Goal: Task Accomplishment & Management: Use online tool/utility

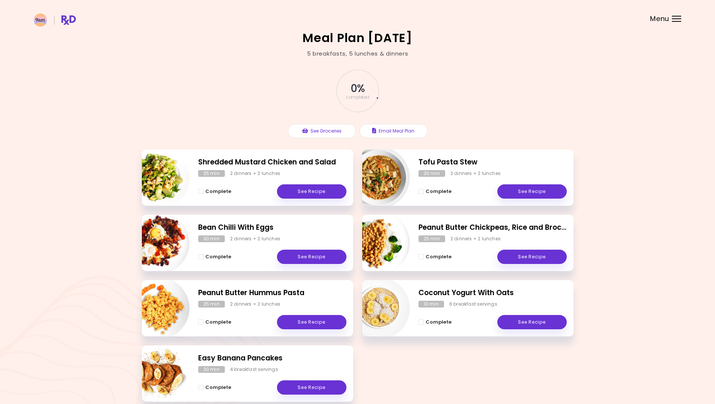
click at [675, 16] on div at bounding box center [676, 16] width 9 height 1
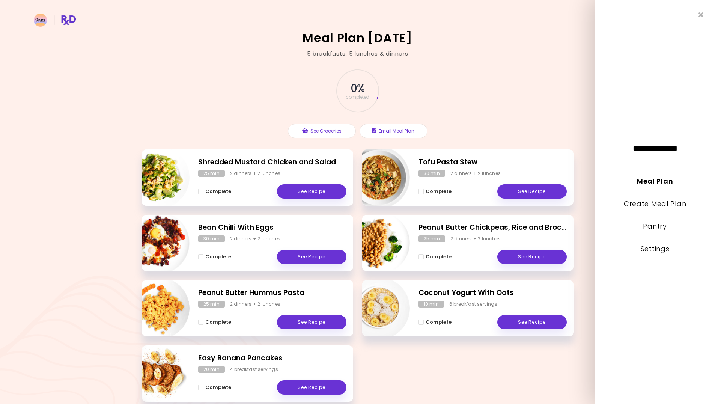
click at [641, 208] on link "Create Meal Plan" at bounding box center [655, 203] width 63 height 9
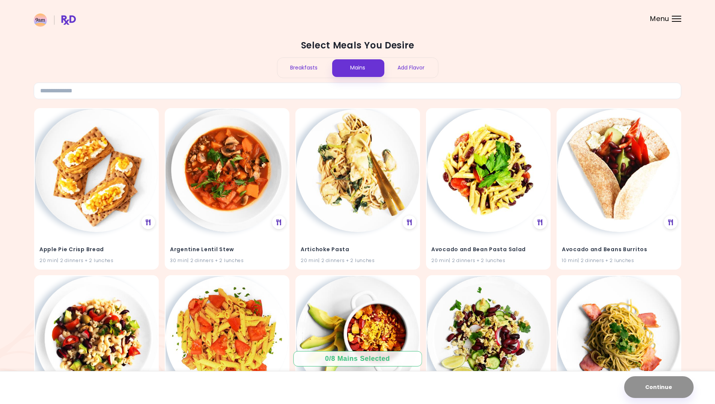
click at [304, 71] on div "Breakfasts" at bounding box center [304, 68] width 54 height 20
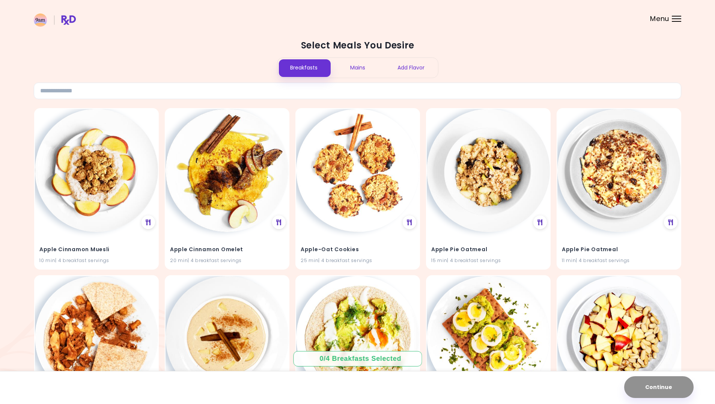
click at [339, 68] on div "Mains" at bounding box center [358, 68] width 54 height 20
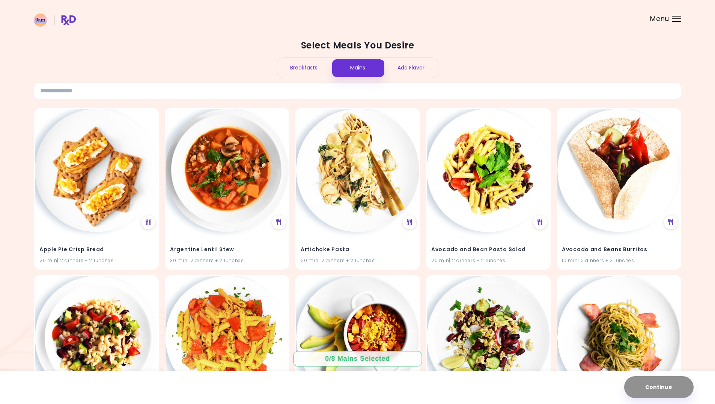
click at [314, 66] on div "Breakfasts" at bounding box center [304, 68] width 54 height 20
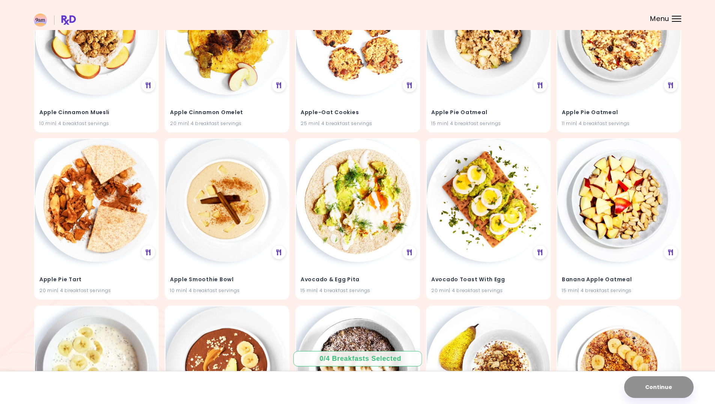
scroll to position [150, 0]
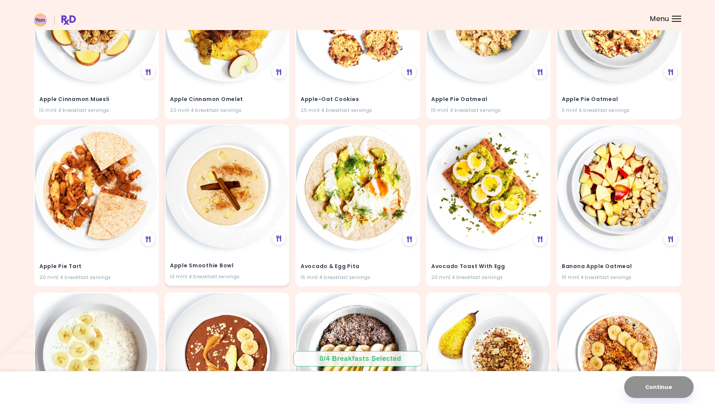
click at [228, 243] on img at bounding box center [226, 186] width 123 height 123
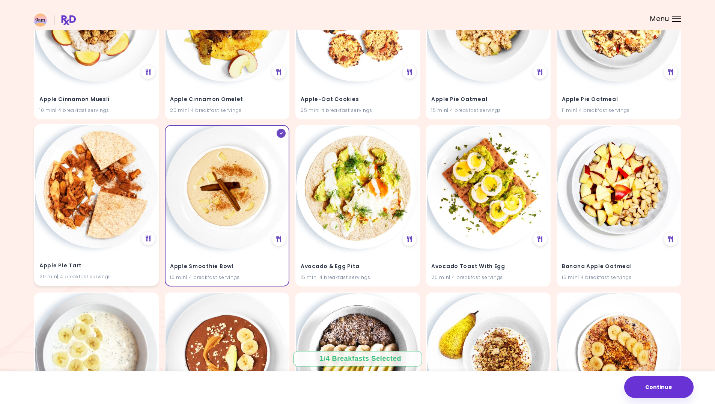
click at [105, 248] on div "Apple Pie Tart 20 min | 4 breakfast servings" at bounding box center [96, 266] width 123 height 37
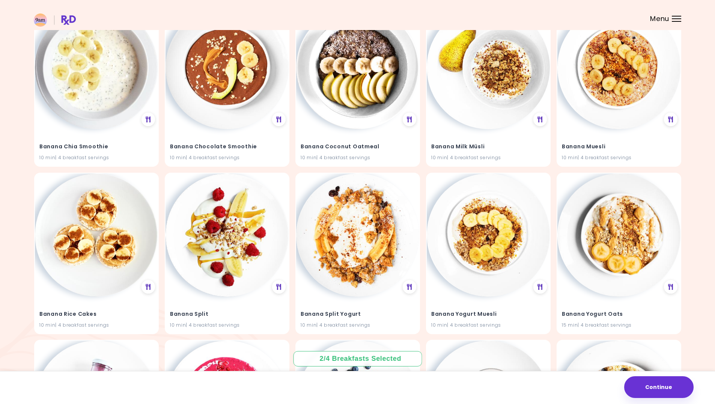
scroll to position [450, 0]
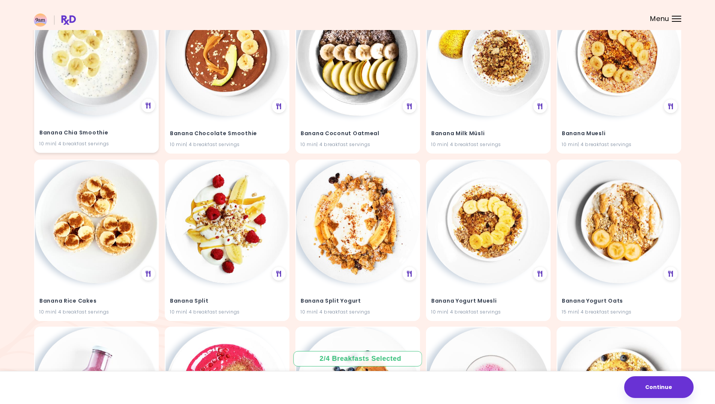
click at [88, 109] on img at bounding box center [96, 53] width 123 height 123
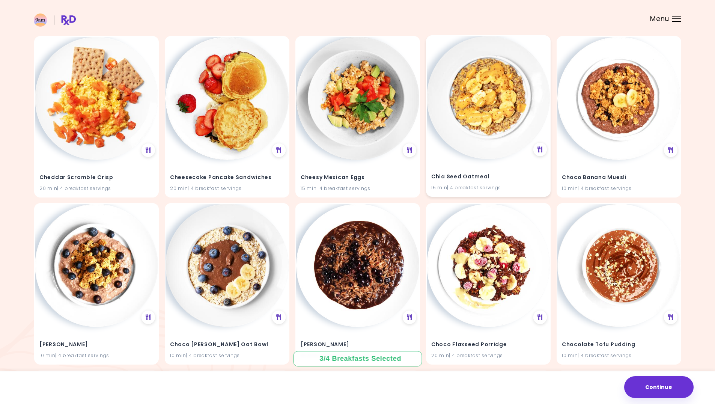
scroll to position [1088, 0]
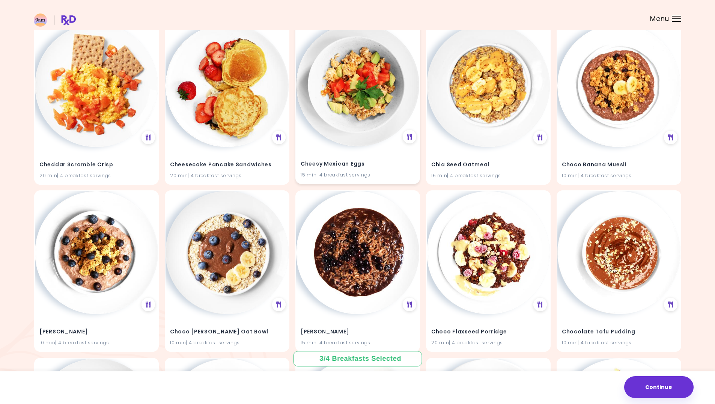
click at [329, 144] on div "Cheesy Mexican Eggs 15 min | 4 breakfast servings" at bounding box center [357, 103] width 125 height 161
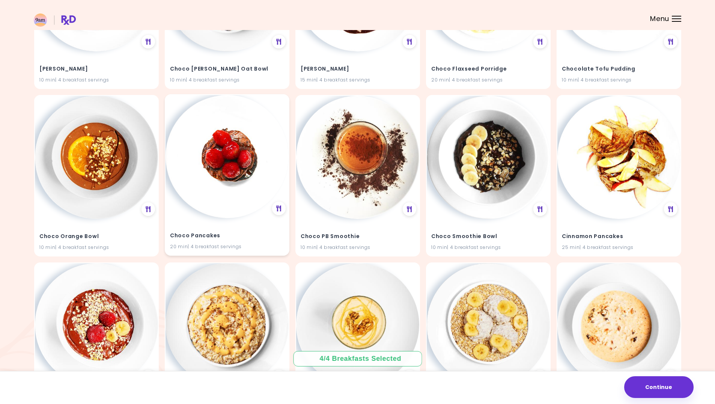
scroll to position [1389, 0]
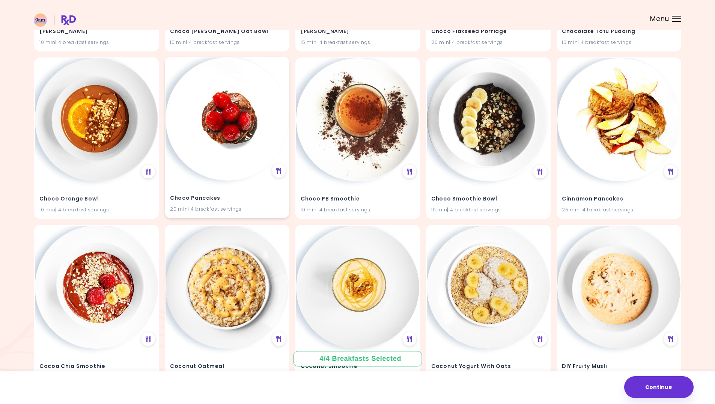
click at [227, 182] on div "Choco Pancakes 20 min | 4 breakfast servings" at bounding box center [226, 199] width 123 height 37
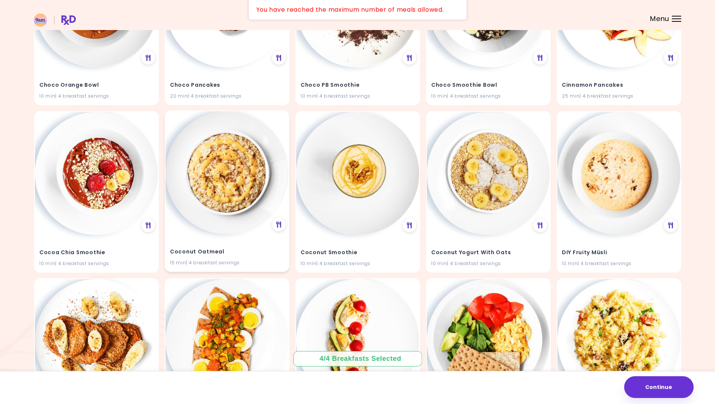
scroll to position [1539, 0]
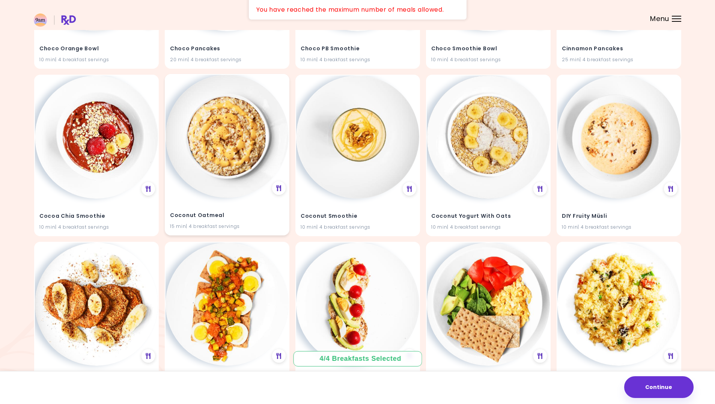
click at [224, 152] on img at bounding box center [226, 136] width 123 height 123
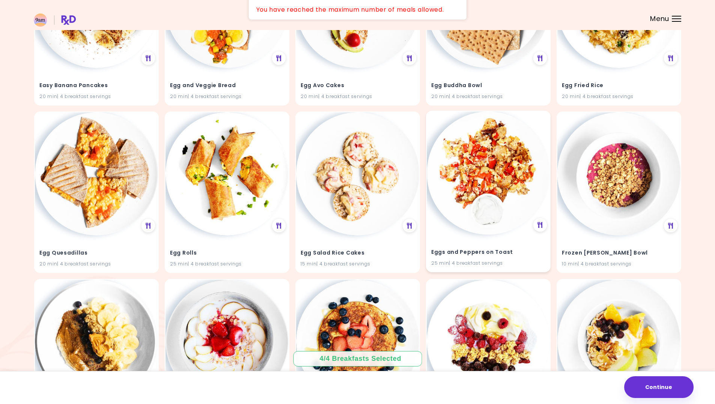
scroll to position [1839, 0]
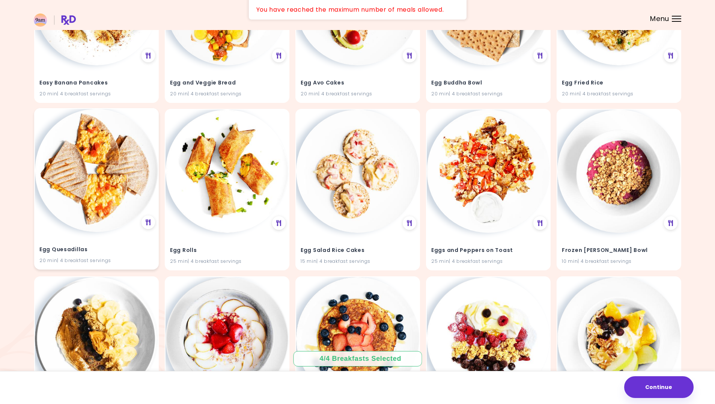
click at [123, 209] on img at bounding box center [96, 170] width 123 height 123
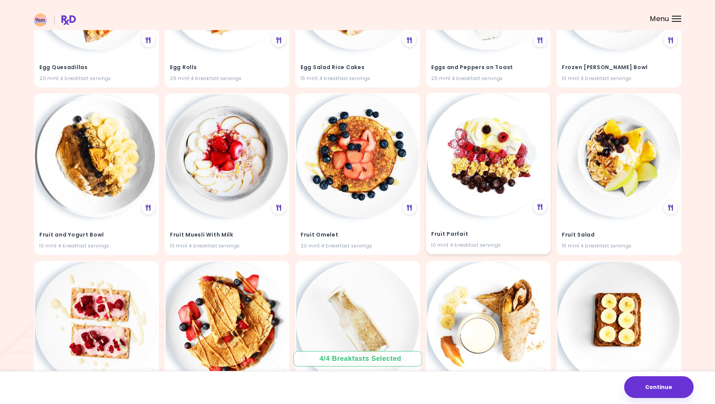
scroll to position [2026, 0]
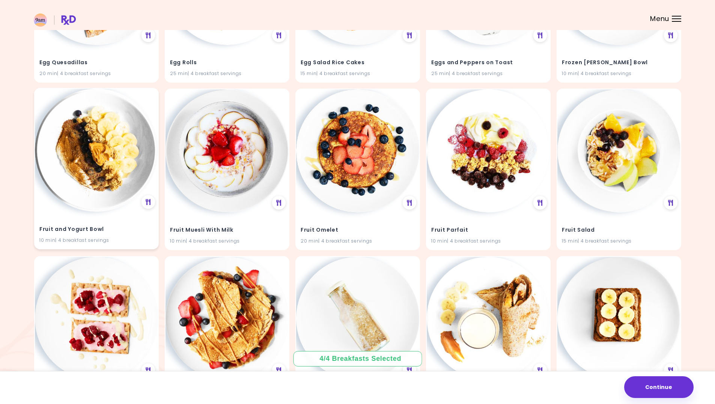
click at [94, 209] on img at bounding box center [96, 150] width 123 height 123
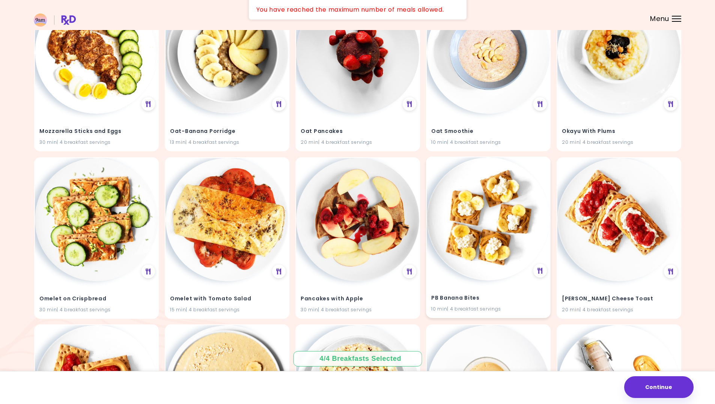
scroll to position [2702, 0]
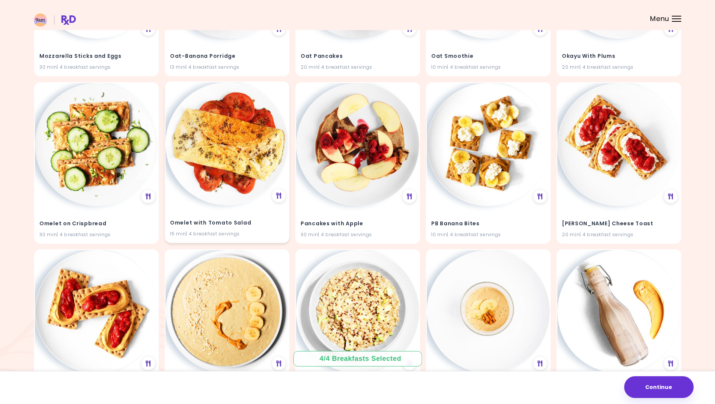
click at [230, 186] on img at bounding box center [226, 143] width 123 height 123
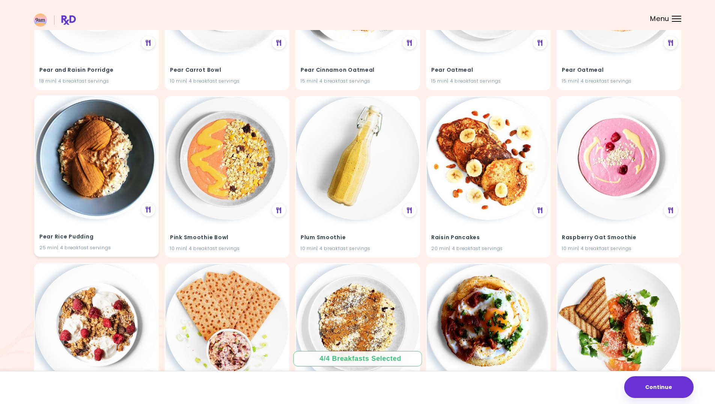
scroll to position [3302, 0]
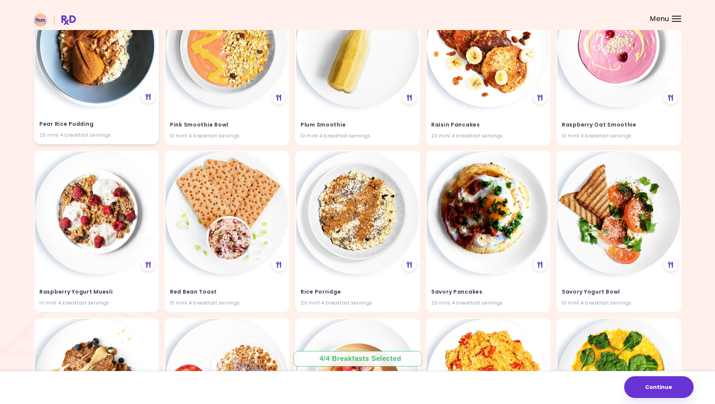
click at [102, 105] on img at bounding box center [96, 44] width 123 height 123
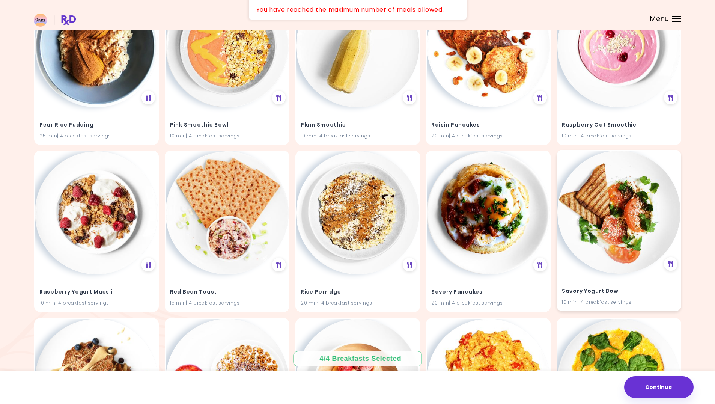
click at [607, 250] on img at bounding box center [618, 211] width 123 height 123
click at [494, 255] on img at bounding box center [488, 211] width 123 height 123
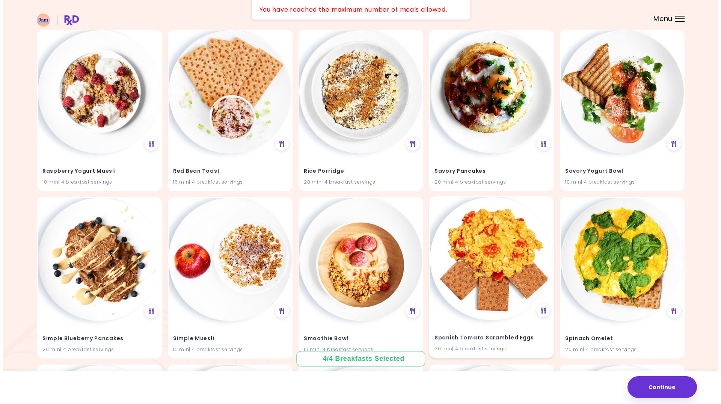
scroll to position [3565, 0]
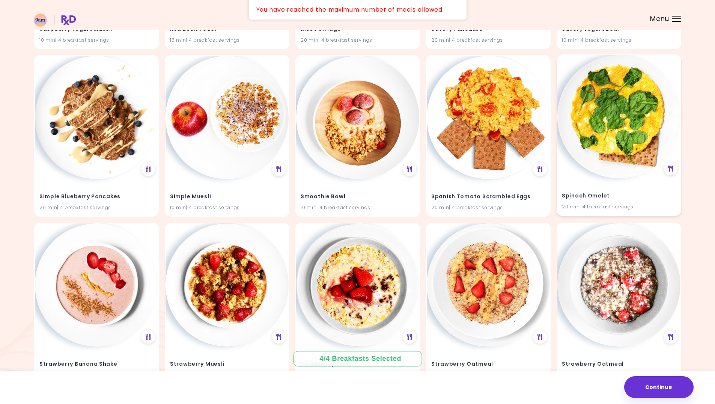
click at [601, 161] on img at bounding box center [618, 116] width 123 height 123
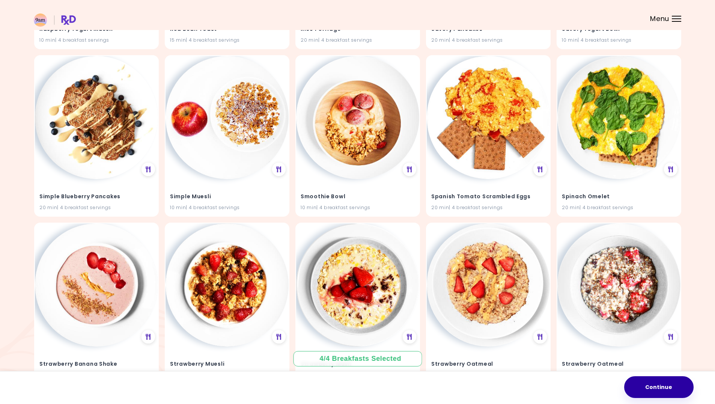
click at [663, 380] on button "Continue" at bounding box center [658, 387] width 69 height 22
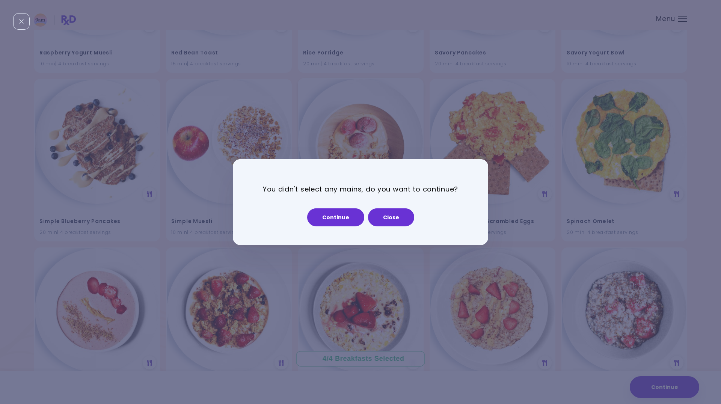
drag, startPoint x: 389, startPoint y: 214, endPoint x: 390, endPoint y: 210, distance: 4.1
click at [390, 214] on button "Close" at bounding box center [391, 217] width 46 height 18
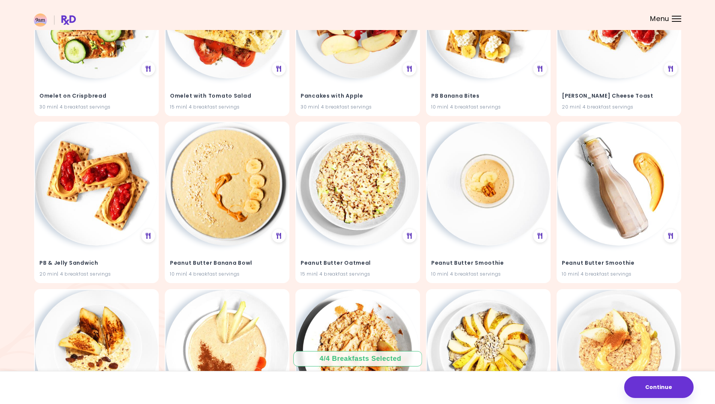
scroll to position [0, 0]
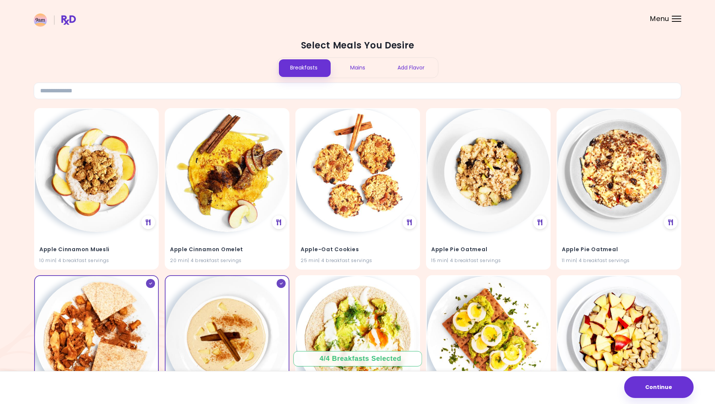
click at [363, 66] on div "Mains" at bounding box center [358, 68] width 54 height 20
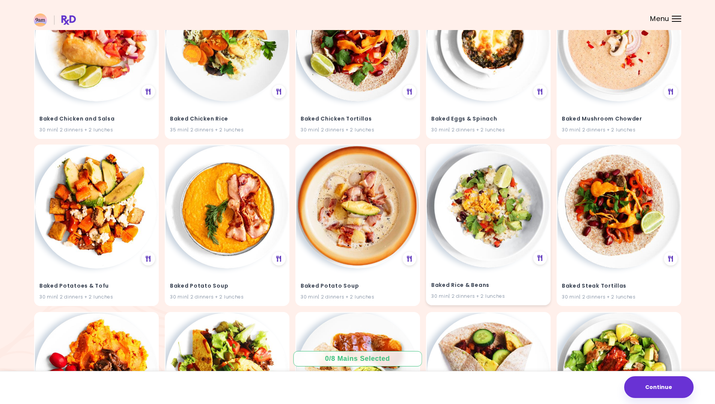
scroll to position [1238, 0]
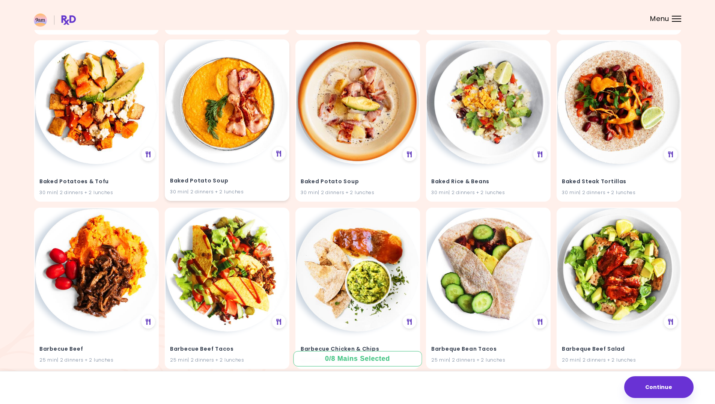
click at [239, 141] on img at bounding box center [226, 101] width 123 height 123
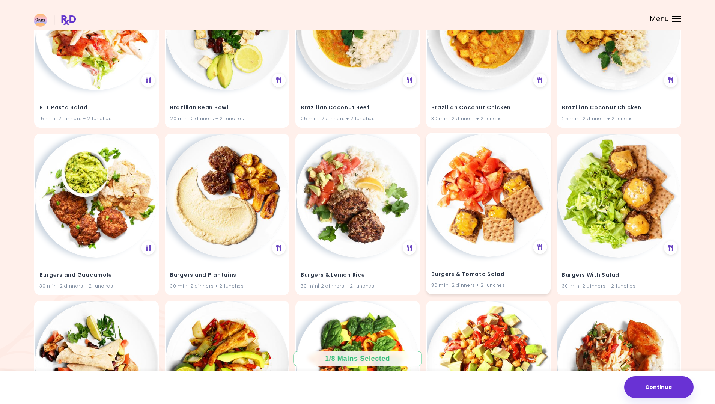
scroll to position [4231, 0]
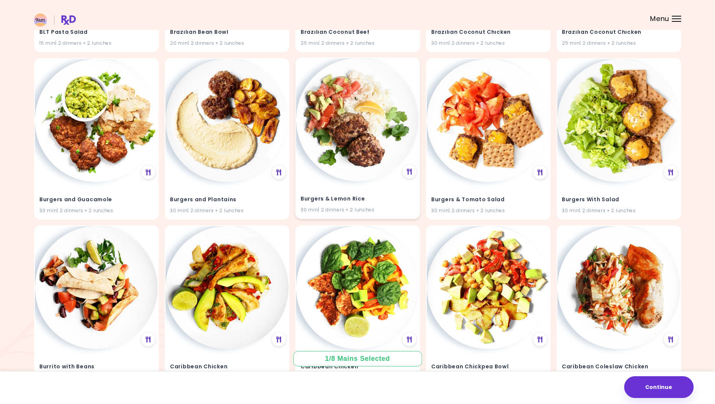
click at [357, 188] on div "Burgers & Lemon Rice 30 min | 2 dinners + 2 lunches" at bounding box center [357, 199] width 123 height 37
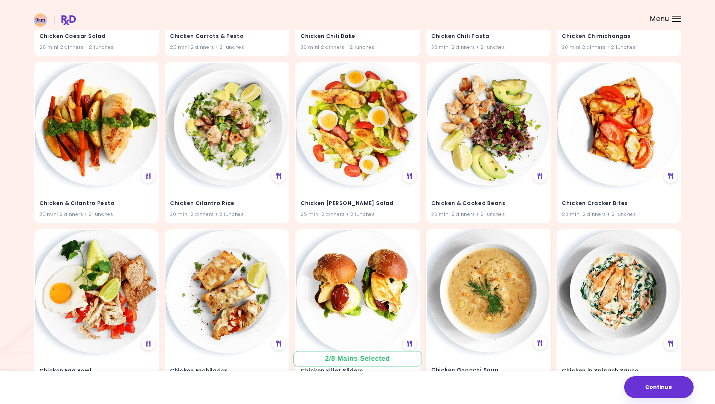
scroll to position [6457, 0]
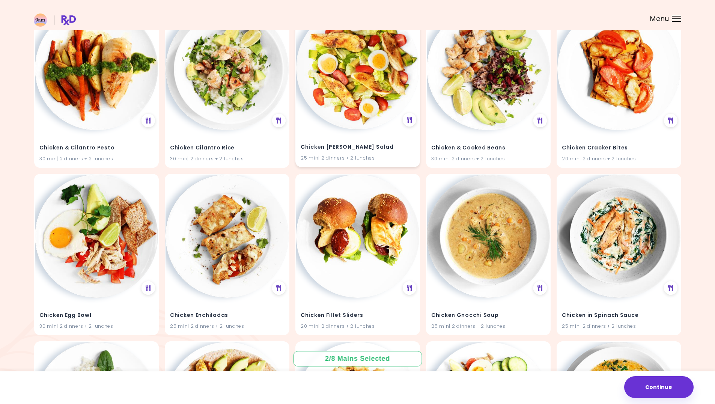
click at [348, 101] on img at bounding box center [357, 67] width 123 height 123
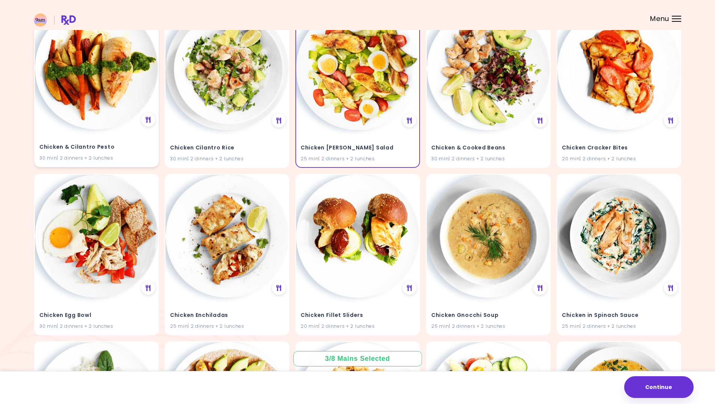
click at [111, 130] on div "Chicken & Cilantro Pesto 30 min | 2 dinners + 2 lunches" at bounding box center [96, 147] width 123 height 37
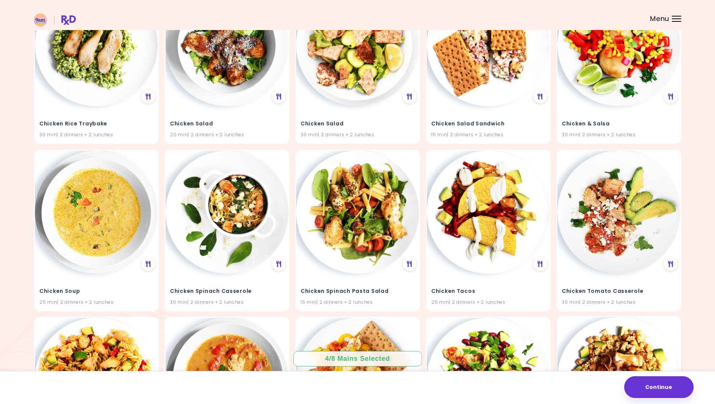
scroll to position [7795, 0]
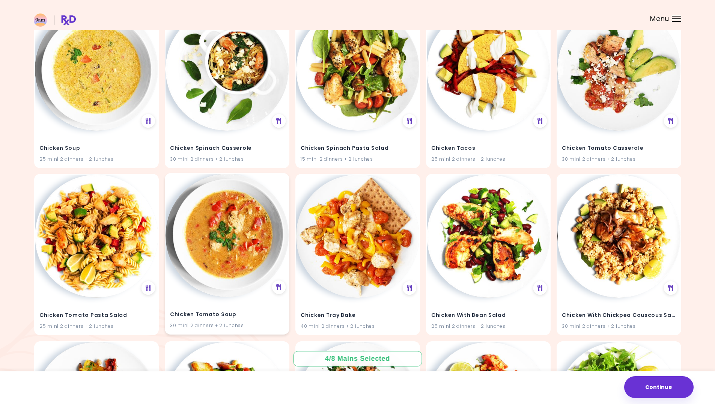
click at [275, 256] on img at bounding box center [226, 235] width 123 height 123
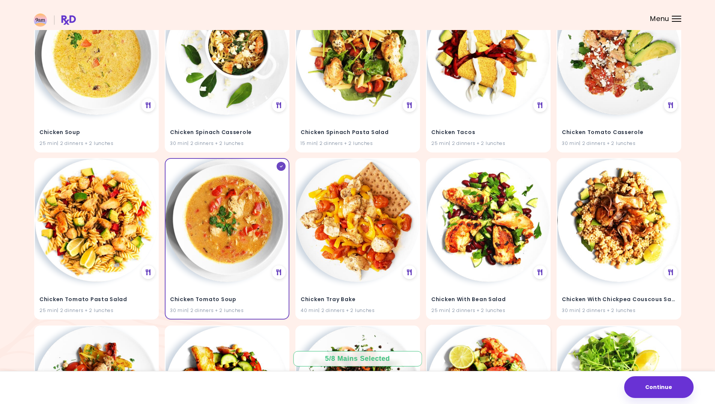
scroll to position [8020, 0]
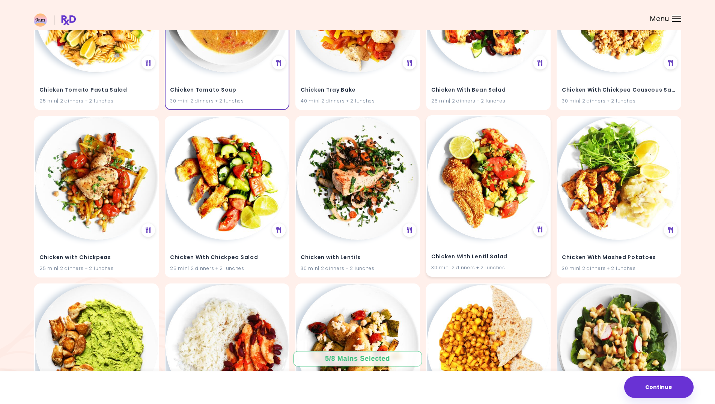
click at [498, 237] on img at bounding box center [488, 177] width 123 height 123
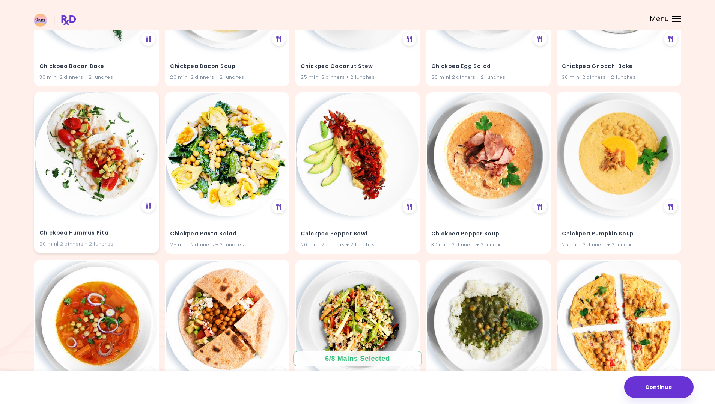
scroll to position [8470, 0]
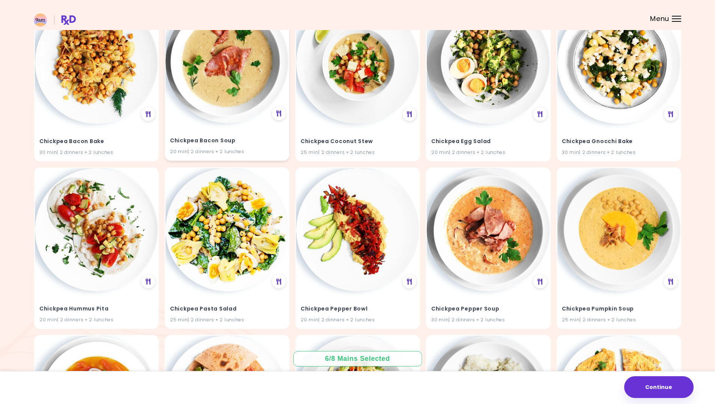
click at [214, 119] on img at bounding box center [226, 61] width 123 height 123
drag, startPoint x: 220, startPoint y: 113, endPoint x: 233, endPoint y: 140, distance: 29.7
click at [221, 113] on img at bounding box center [226, 61] width 123 height 123
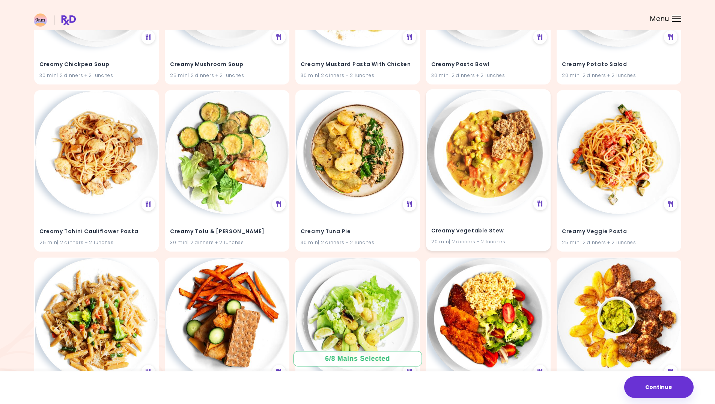
scroll to position [10009, 0]
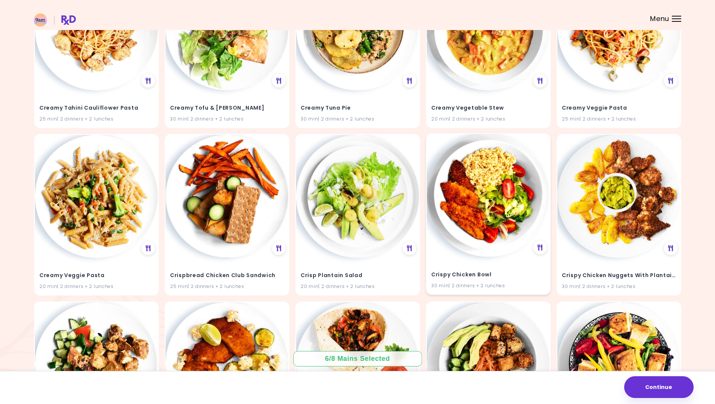
click at [486, 225] on img at bounding box center [488, 195] width 123 height 123
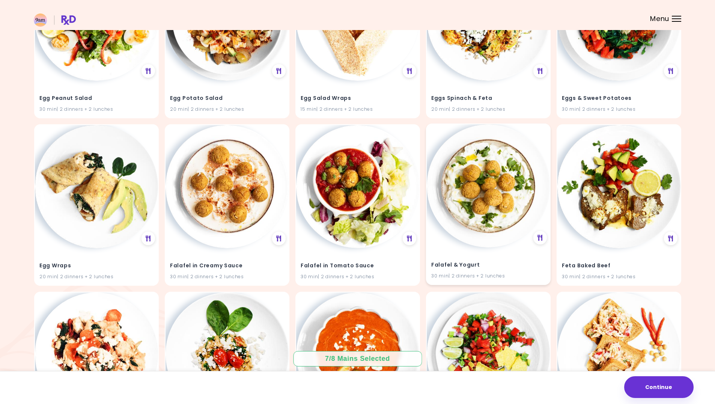
scroll to position [11060, 0]
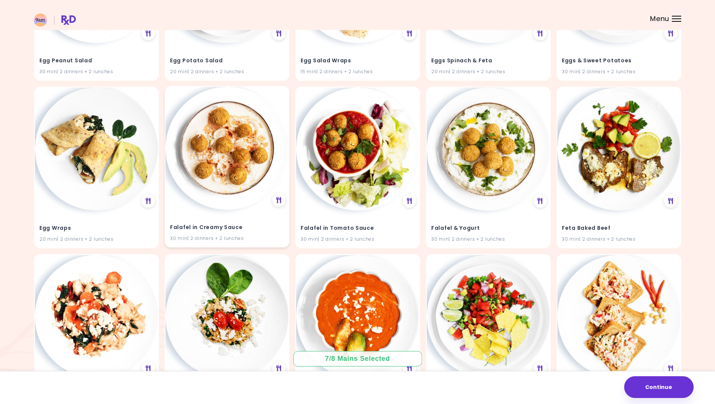
click at [229, 217] on div "Falafel in Creamy Sauce 30 min | 2 dinners + 2 lunches" at bounding box center [226, 228] width 123 height 37
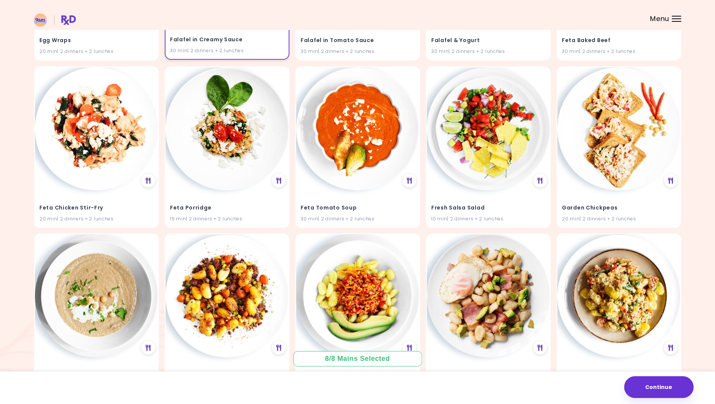
scroll to position [11135, 0]
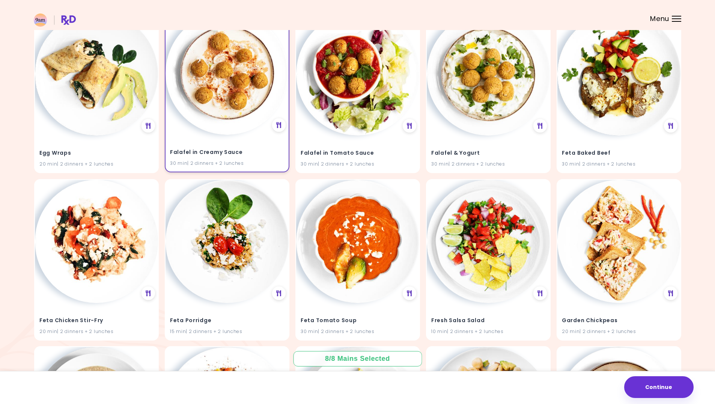
click at [222, 152] on h4 "Falafel in Creamy Sauce" at bounding box center [227, 152] width 114 height 12
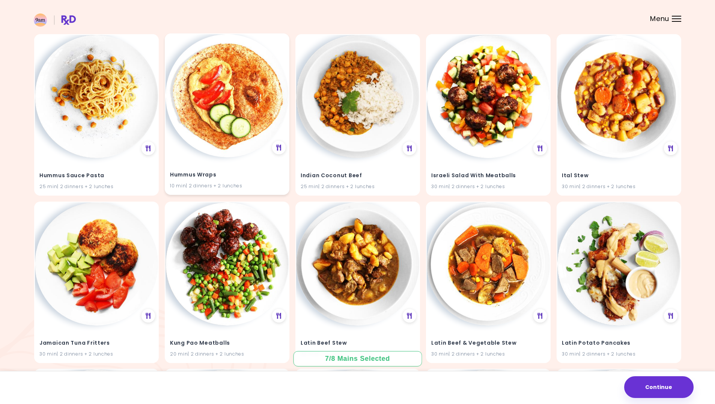
scroll to position [12822, 0]
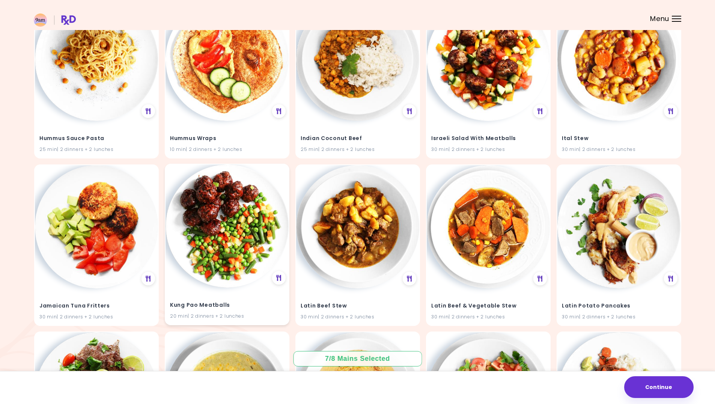
click at [241, 284] on img at bounding box center [226, 225] width 123 height 123
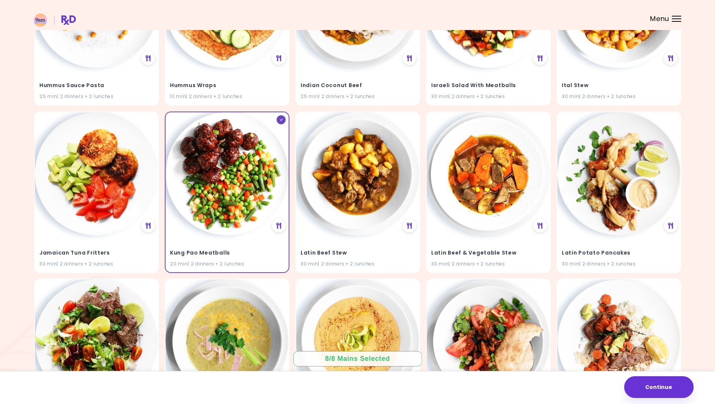
scroll to position [12935, 0]
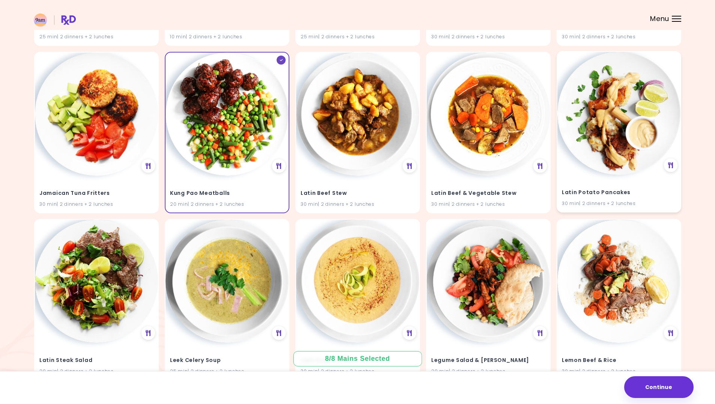
click at [606, 154] on img at bounding box center [618, 113] width 123 height 123
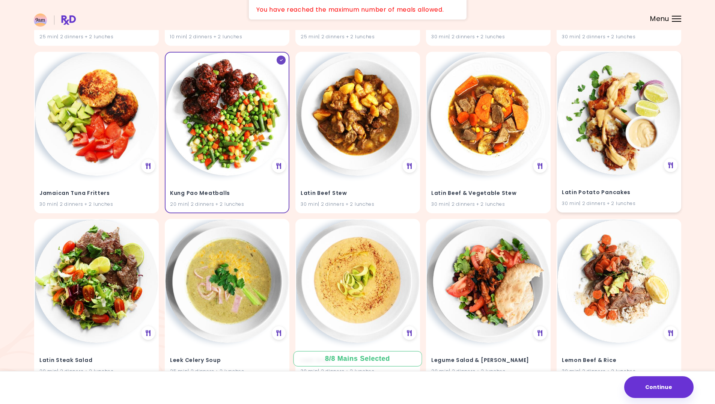
click at [606, 155] on img at bounding box center [618, 113] width 123 height 123
click at [661, 166] on div "Latin Potato Pancakes 30 min | 2 dinners + 2 lunches" at bounding box center [619, 131] width 125 height 161
click at [670, 387] on button "Continue" at bounding box center [658, 387] width 69 height 22
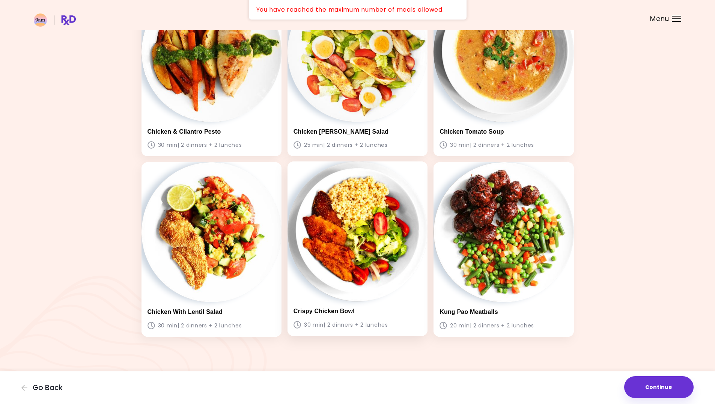
scroll to position [451, 0]
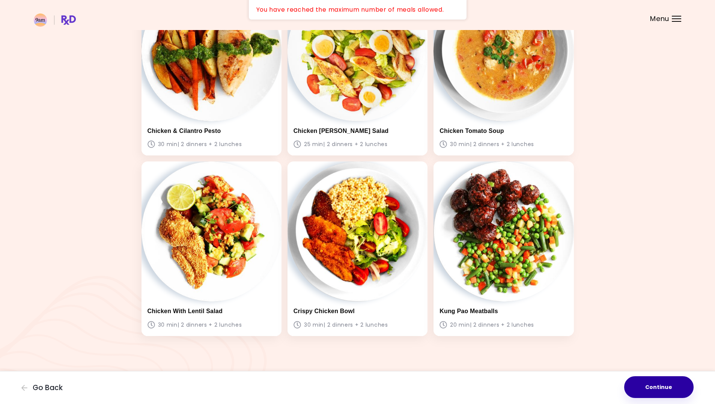
click at [688, 384] on button "Continue" at bounding box center [658, 387] width 69 height 22
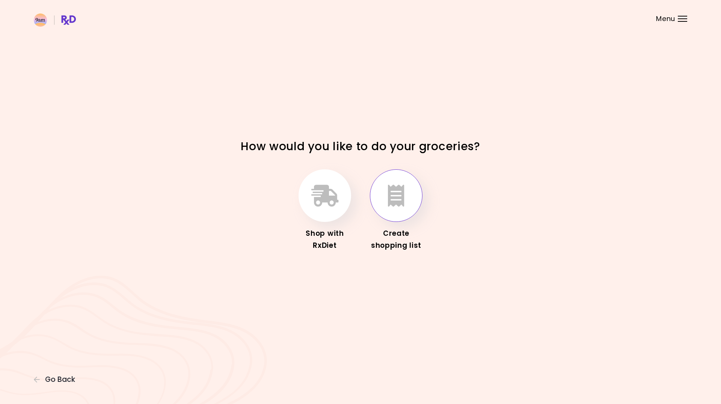
click at [383, 210] on button "button" at bounding box center [396, 195] width 53 height 53
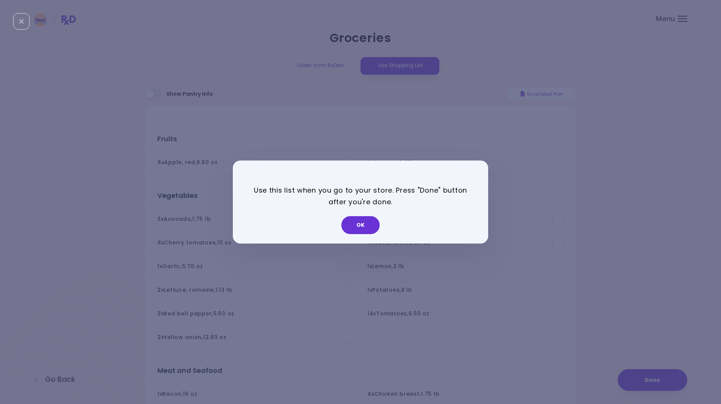
click at [358, 221] on button "OK" at bounding box center [360, 225] width 38 height 18
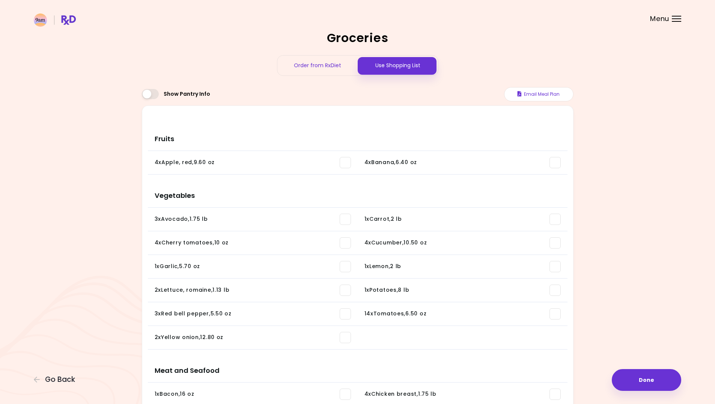
click at [150, 98] on span at bounding box center [150, 94] width 17 height 10
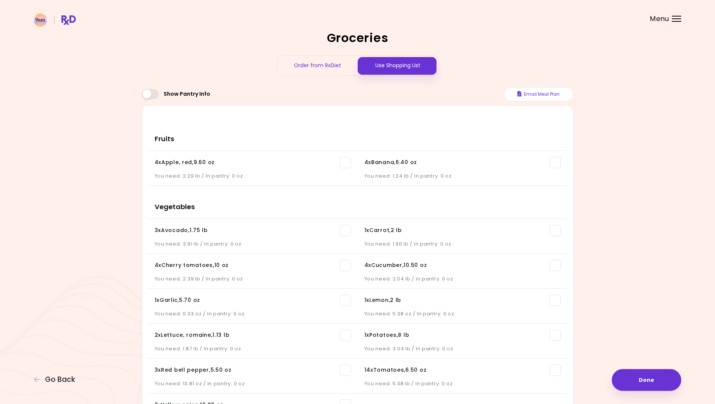
click at [153, 98] on span at bounding box center [150, 94] width 17 height 10
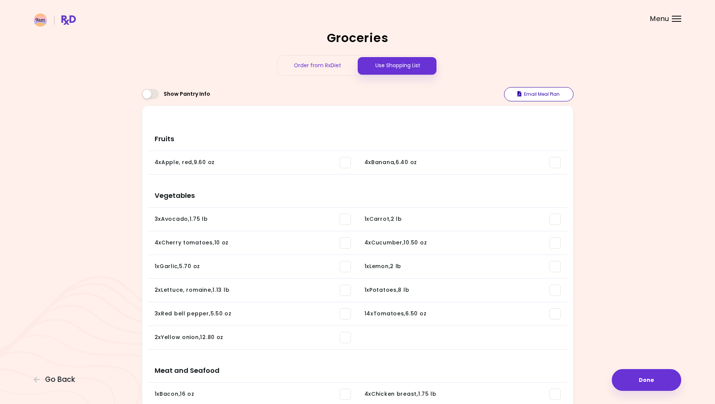
click at [544, 93] on button "Email Meal Plan" at bounding box center [538, 94] width 69 height 14
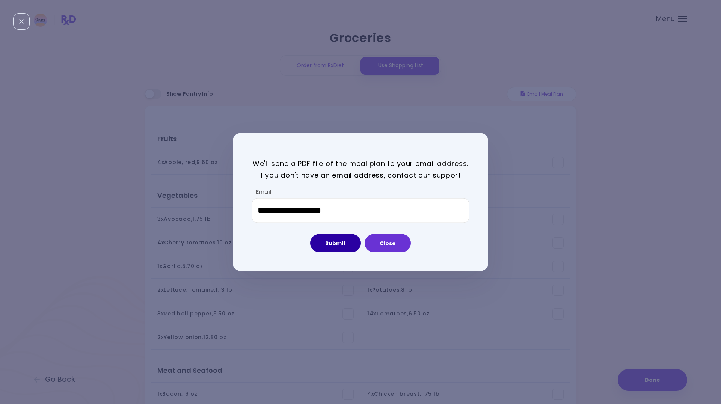
click at [324, 237] on button "Submit" at bounding box center [335, 243] width 51 height 18
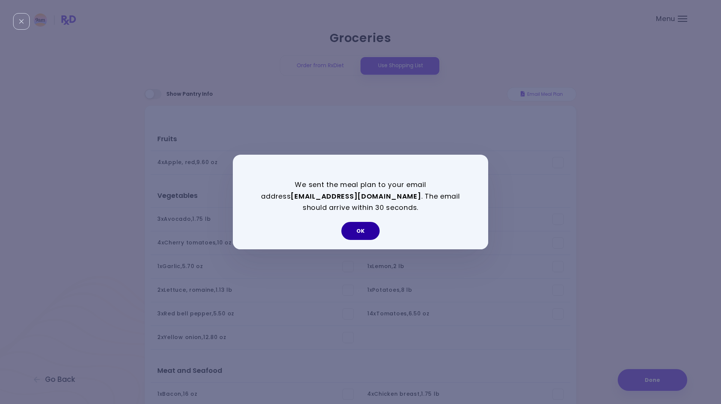
click at [365, 233] on button "OK" at bounding box center [360, 231] width 38 height 18
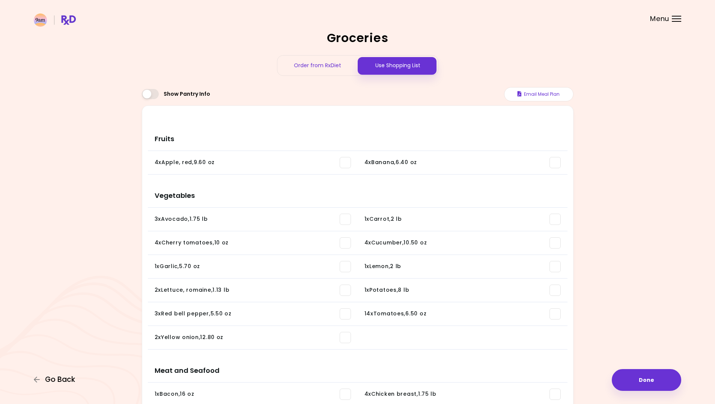
click at [49, 379] on span "Go Back" at bounding box center [60, 379] width 30 height 8
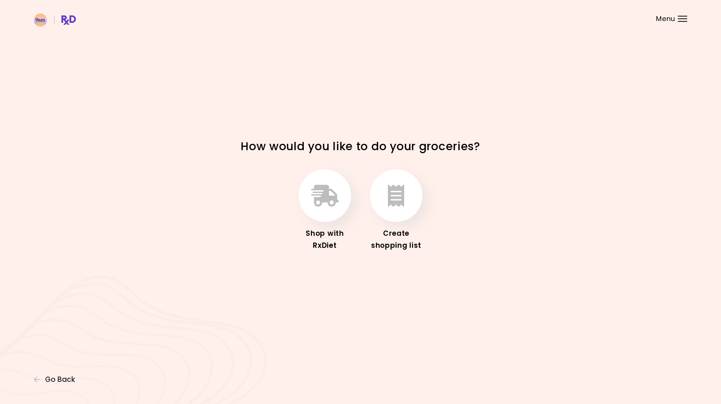
click at [63, 24] on img at bounding box center [55, 20] width 42 height 13
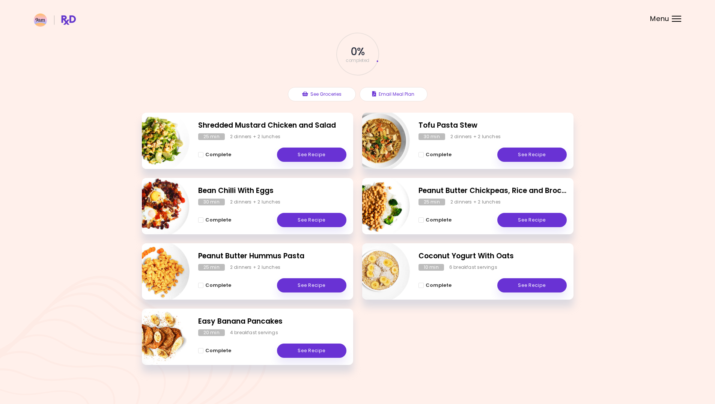
scroll to position [39, 0]
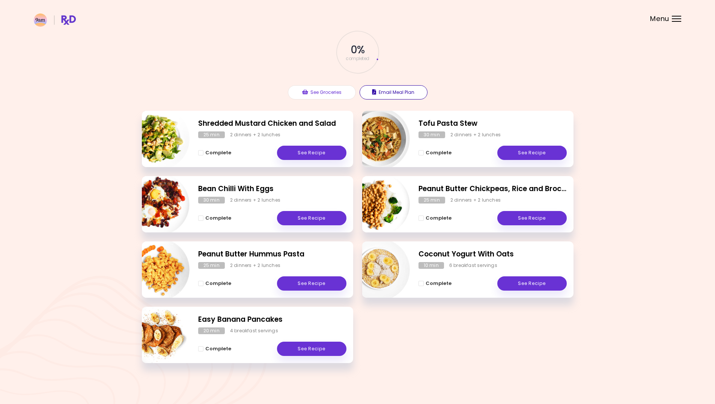
click at [394, 91] on button "Email Meal Plan" at bounding box center [394, 92] width 68 height 14
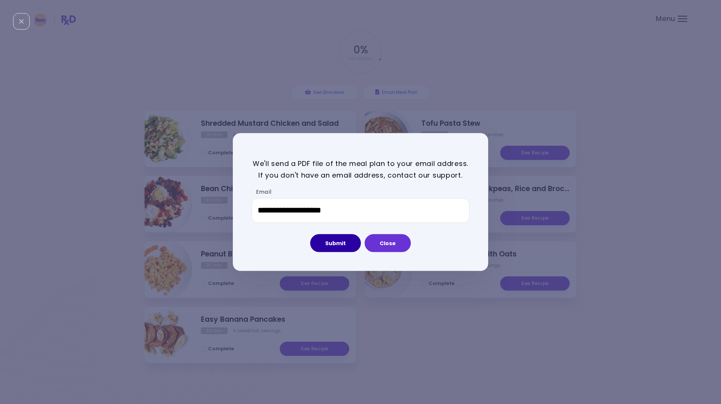
click at [332, 245] on button "Submit" at bounding box center [335, 243] width 51 height 18
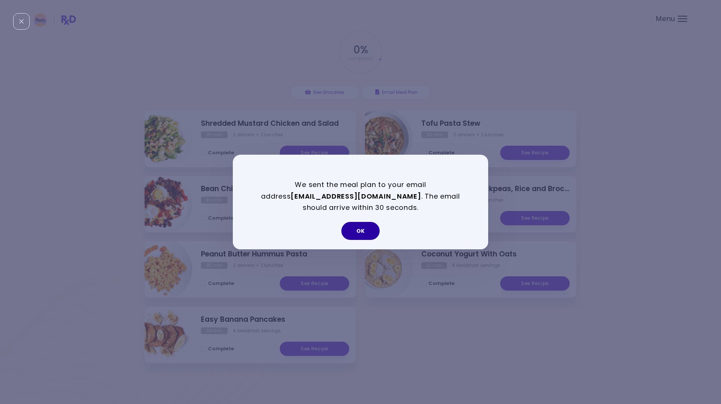
click at [357, 226] on button "OK" at bounding box center [360, 231] width 38 height 18
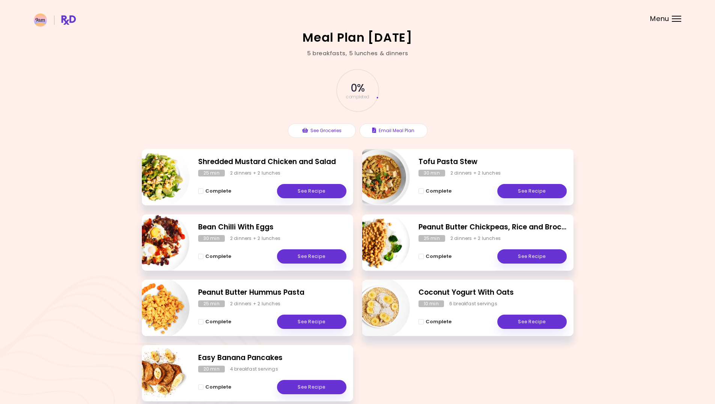
scroll to position [0, 0]
